Goal: Obtain resource: Obtain resource

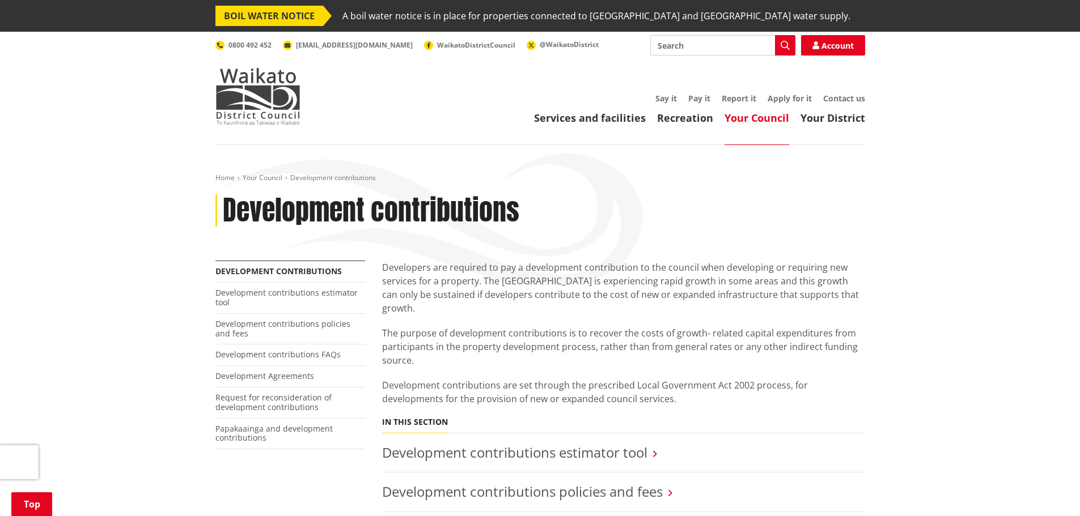
scroll to position [283, 0]
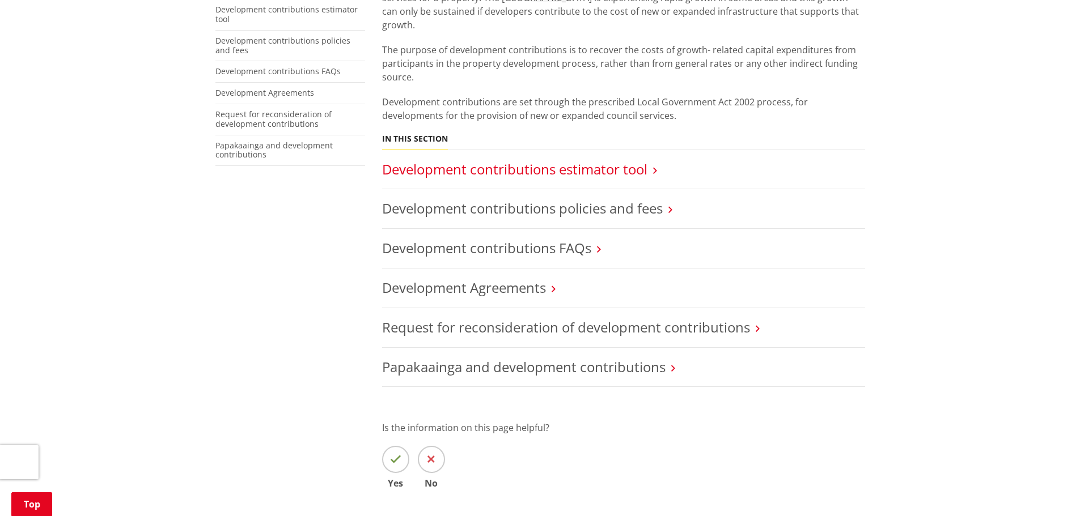
click at [487, 160] on link "Development contributions estimator tool" at bounding box center [514, 169] width 265 height 19
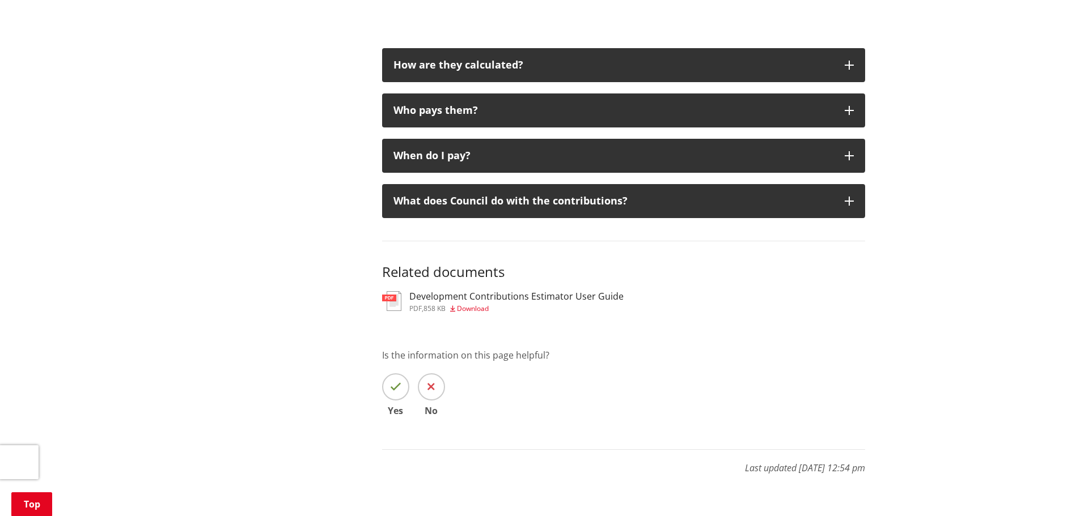
scroll to position [850, 0]
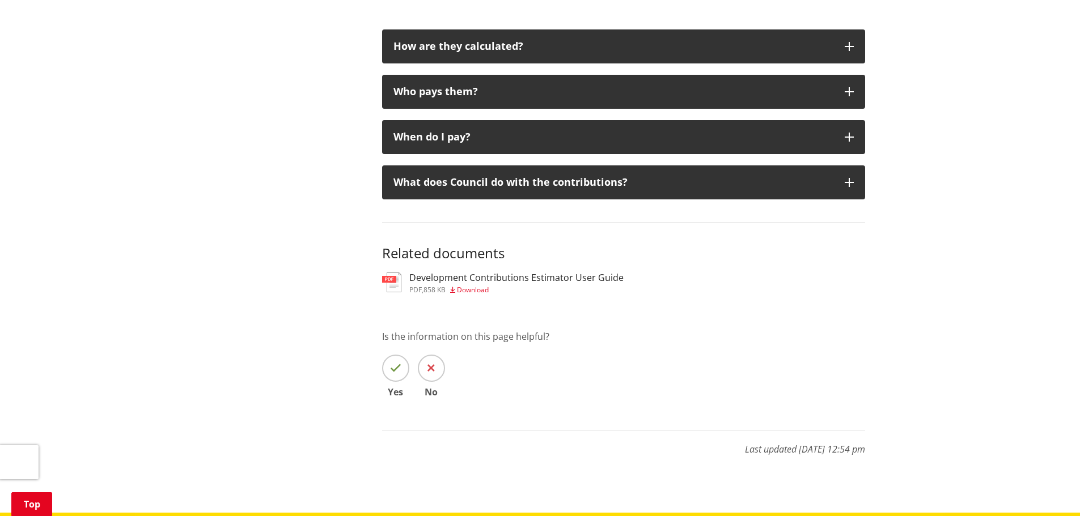
click at [477, 290] on span "Download" at bounding box center [473, 290] width 32 height 10
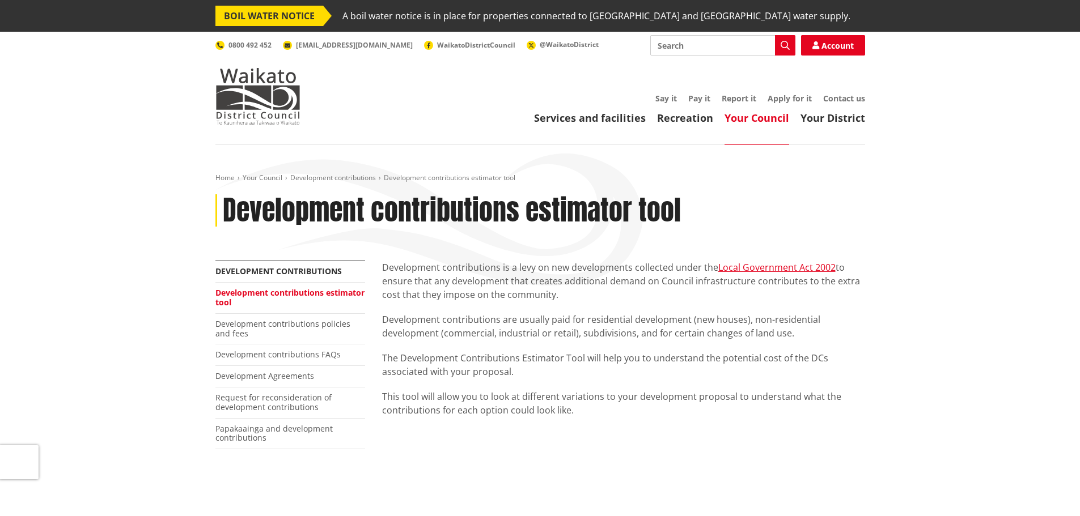
scroll to position [850, 0]
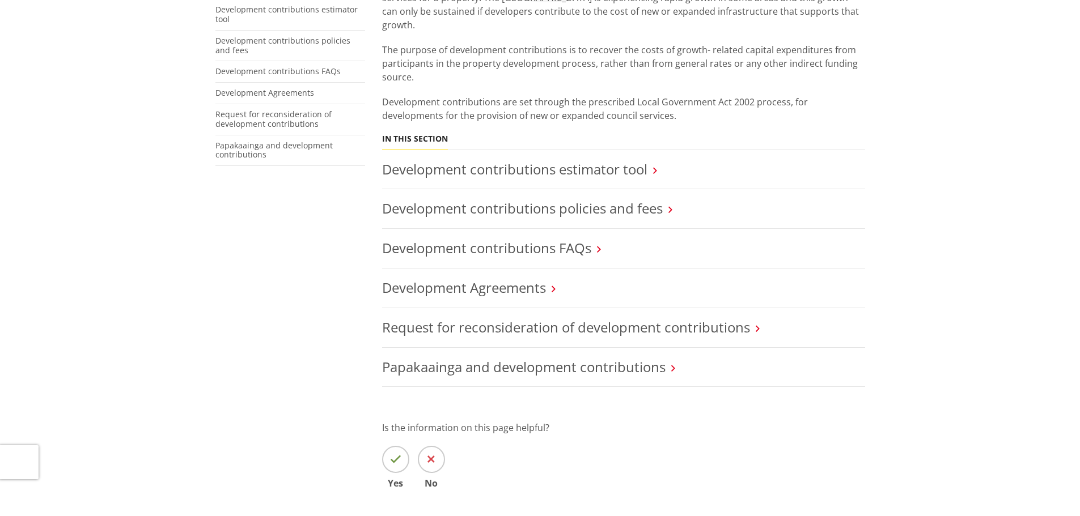
scroll to position [283, 0]
click at [488, 199] on link "Development contributions policies and fees" at bounding box center [522, 208] width 281 height 19
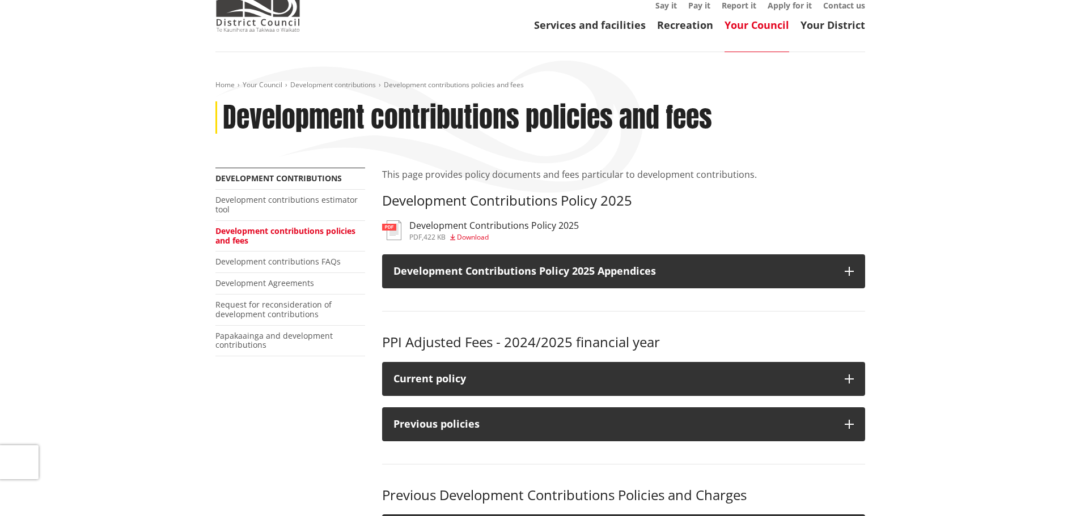
scroll to position [113, 0]
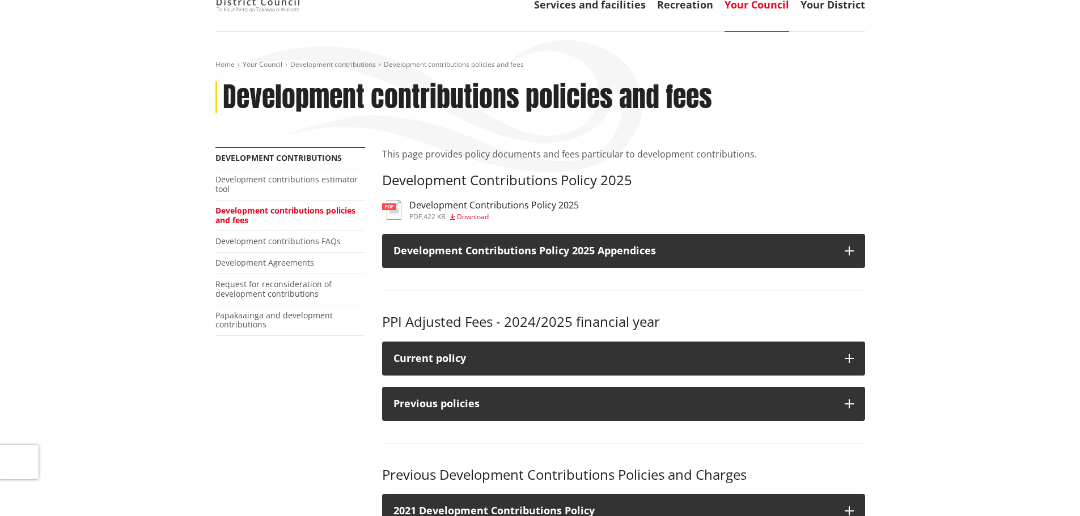
click at [476, 215] on span "Download" at bounding box center [473, 217] width 32 height 10
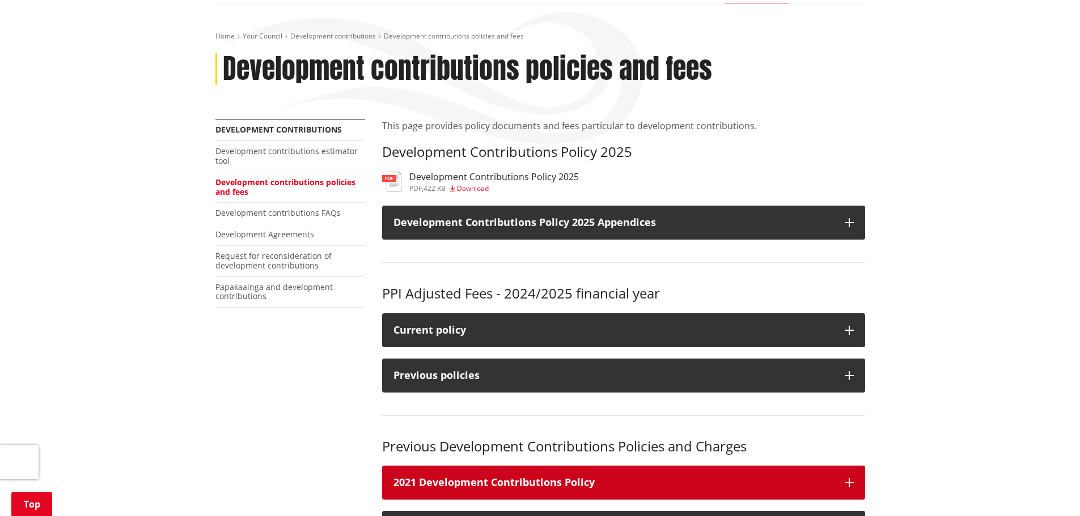
scroll to position [113, 0]
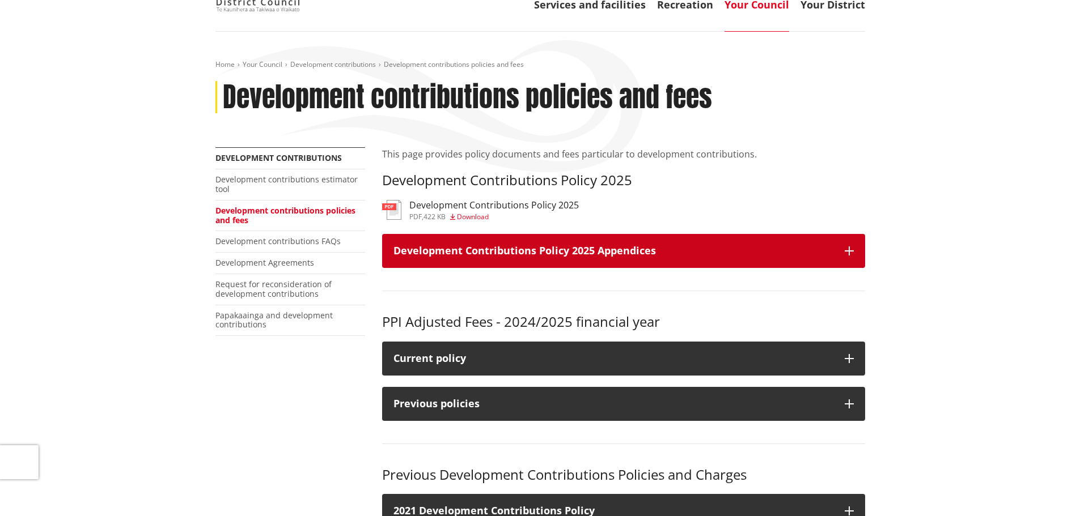
click at [662, 253] on h3 "Development Contributions Policy 2025 Appendices" at bounding box center [613, 250] width 440 height 11
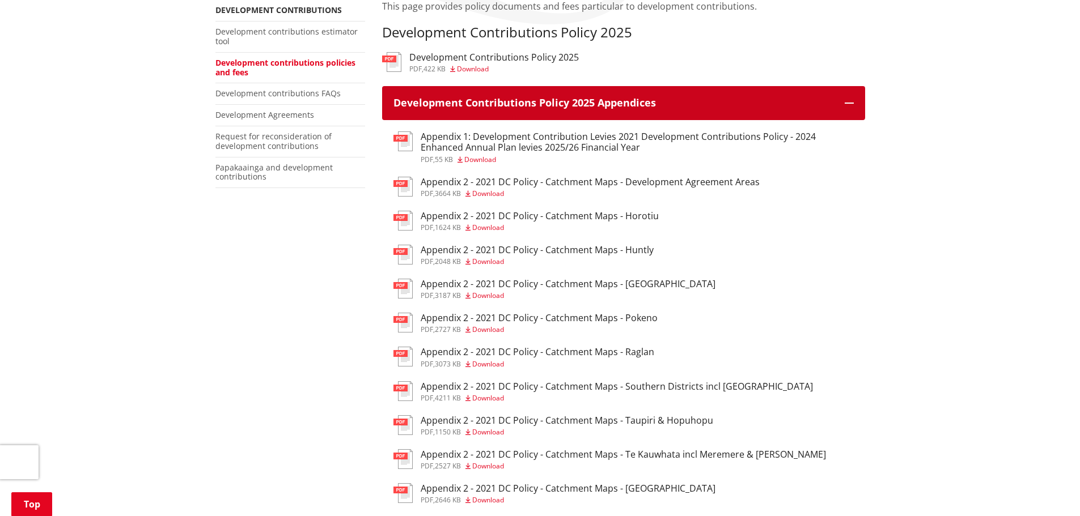
scroll to position [227, 0]
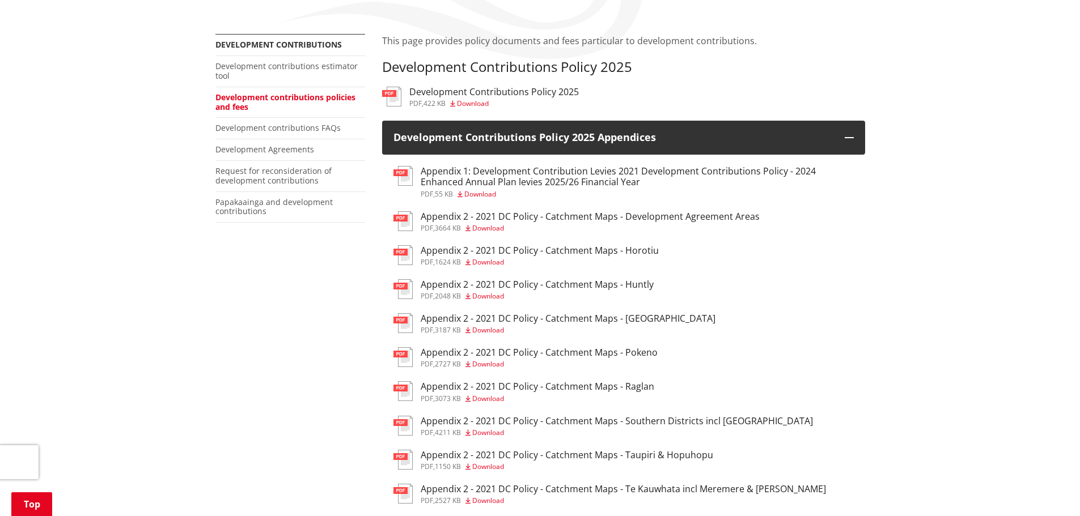
click at [539, 169] on h3 "Appendix 1: Development Contribution Levies 2021 Development Contributions Poli…" at bounding box center [636, 177] width 433 height 22
